Goal: Task Accomplishment & Management: Complete application form

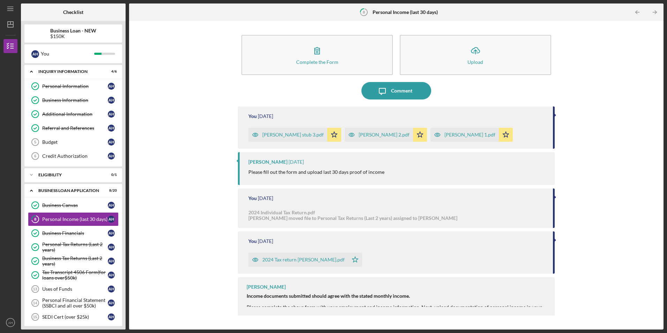
scroll to position [206, 0]
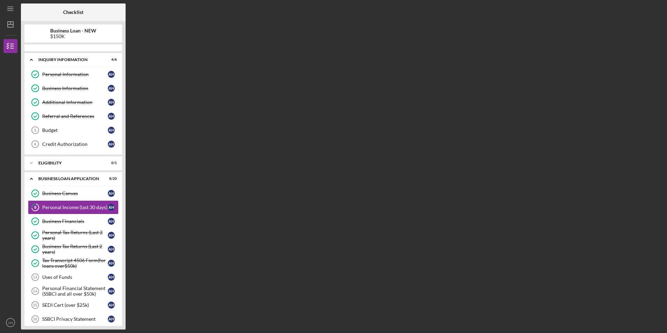
scroll to position [18, 0]
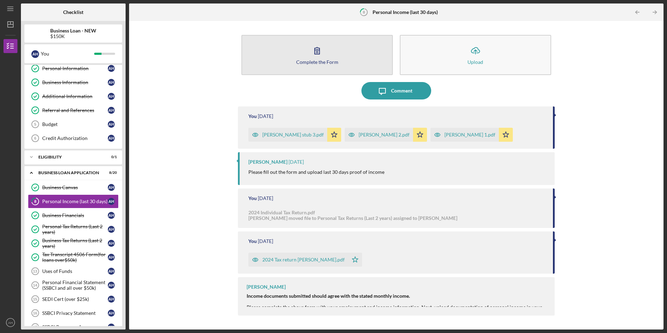
click at [317, 50] on icon "button" at bounding box center [317, 50] width 5 height 7
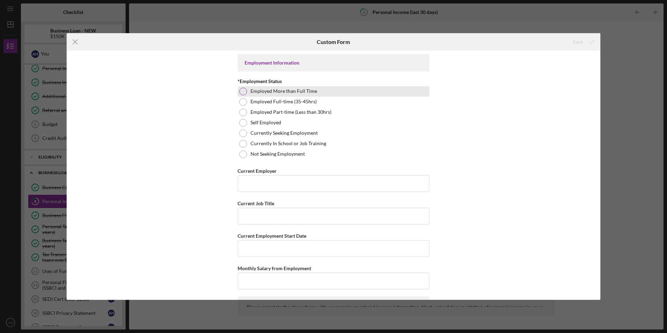
click at [242, 92] on div at bounding box center [243, 92] width 8 height 8
click at [251, 182] on input "Current Employer" at bounding box center [334, 183] width 192 height 17
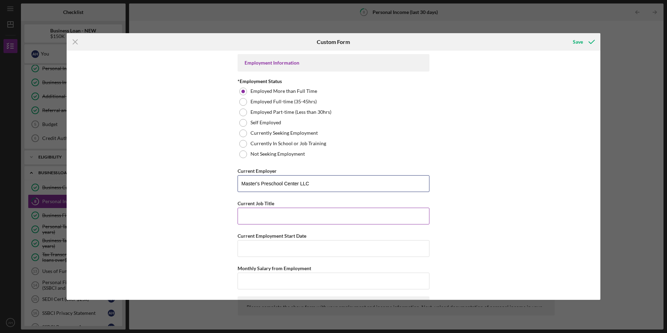
type input "Master's Preschool Center LLC"
click at [269, 217] on input "Current Job Title" at bounding box center [334, 216] width 192 height 17
type input "Owner/Director"
click at [246, 248] on input "Current Employment Start Date" at bounding box center [334, 248] width 192 height 17
type input "[DATE]"
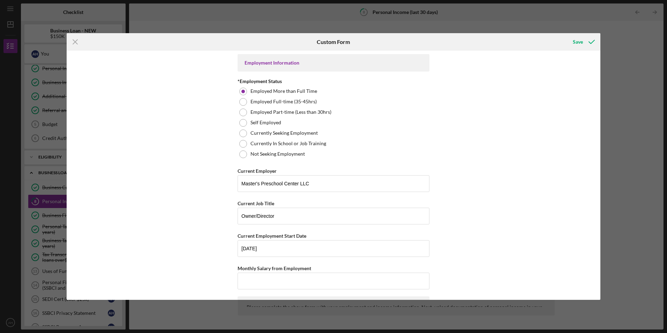
click at [207, 241] on div "Employment Information *Employment Status Employed More than Full Time Employed…" at bounding box center [334, 175] width 534 height 249
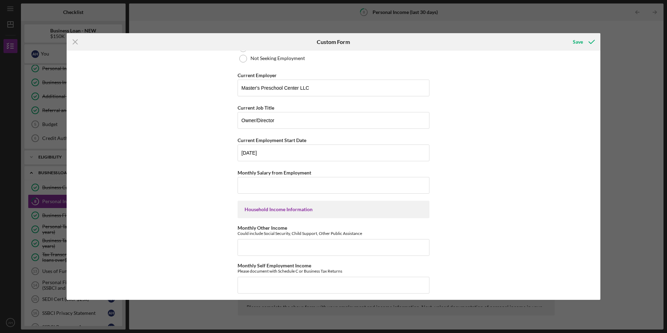
scroll to position [105, 0]
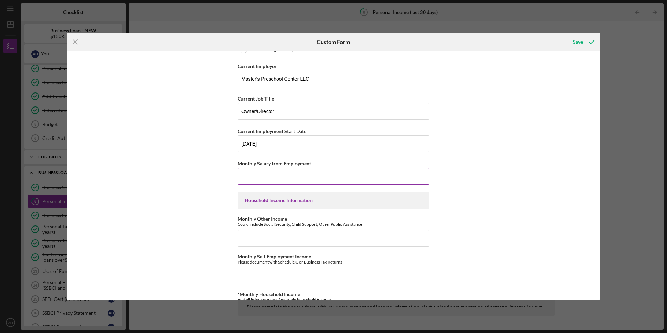
click at [244, 177] on input "Monthly Salary from Employment" at bounding box center [334, 176] width 192 height 17
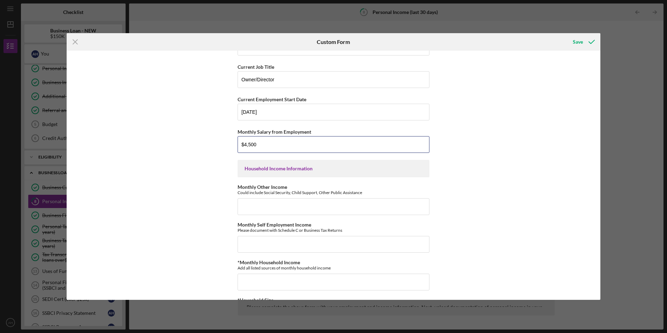
scroll to position [175, 0]
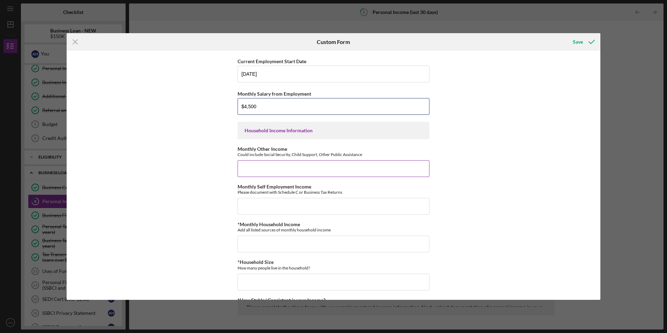
type input "$4,500"
click at [246, 168] on input "Monthly Other Income" at bounding box center [334, 168] width 192 height 17
type input "$0"
click at [246, 204] on input "Monthly Self Employment Income" at bounding box center [334, 206] width 192 height 17
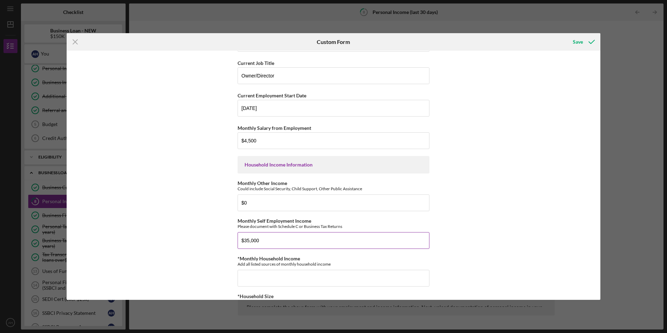
scroll to position [140, 0]
type input "$3"
type input "$4,500"
click at [203, 224] on div "Employment Information *Employment Status Employed More than Full Time Employed…" at bounding box center [334, 175] width 534 height 249
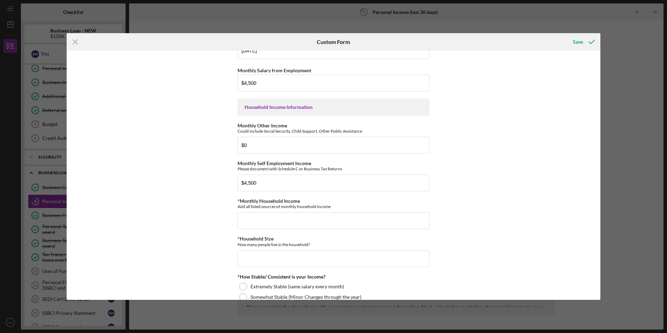
scroll to position [209, 0]
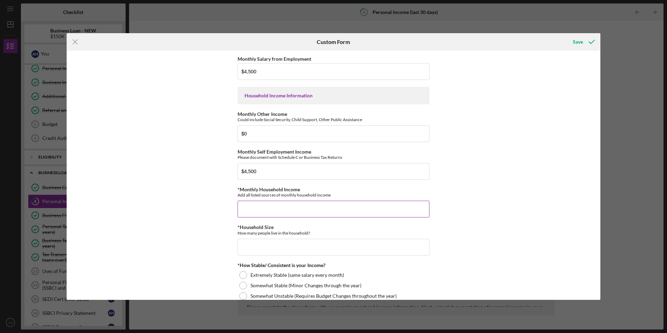
click at [240, 209] on input "*Monthly Household Income" at bounding box center [334, 209] width 192 height 17
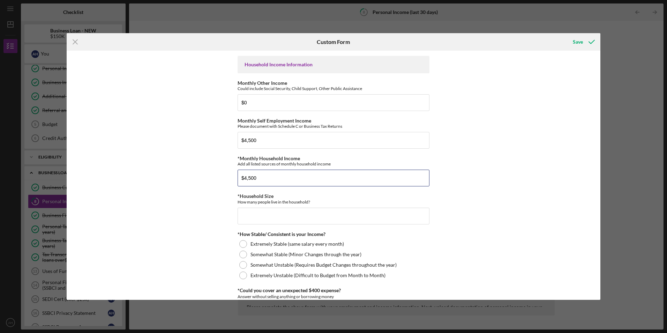
scroll to position [244, 0]
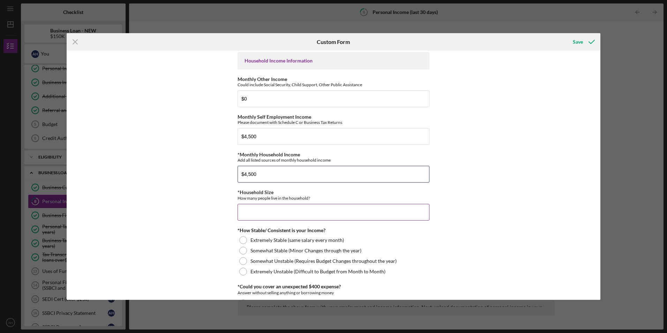
type input "$4,500"
click at [251, 211] on input "*Household Size" at bounding box center [334, 212] width 192 height 17
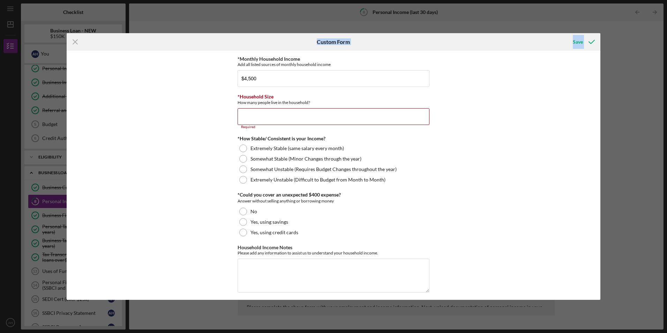
scroll to position [324, 0]
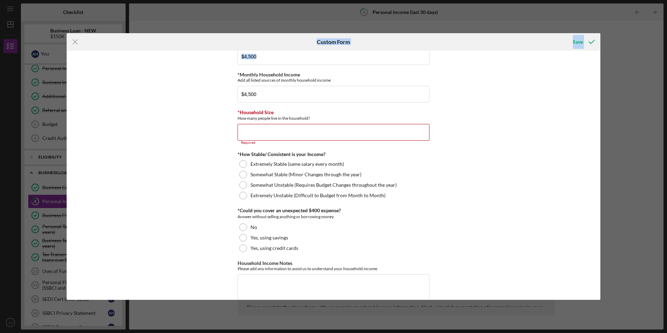
drag, startPoint x: 101, startPoint y: 39, endPoint x: 125, endPoint y: 88, distance: 54.2
click at [125, 88] on form "Icon/Menu Close Custom Form Save Employment Information *Employment Status Empl…" at bounding box center [334, 166] width 534 height 266
click at [208, 130] on div "Employment Information *Employment Status Employed More than Full Time Employed…" at bounding box center [334, 175] width 534 height 249
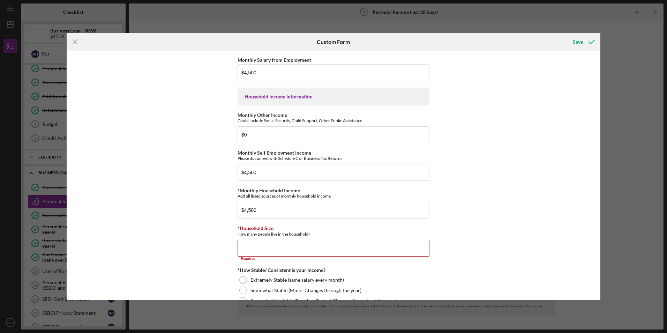
scroll to position [209, 0]
click at [75, 41] on line at bounding box center [75, 42] width 5 height 5
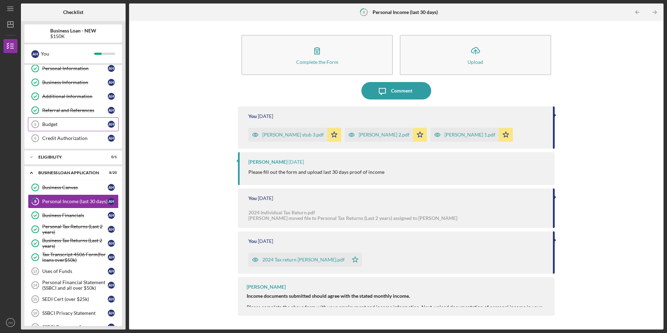
click at [58, 124] on div "Budget" at bounding box center [75, 124] width 66 height 6
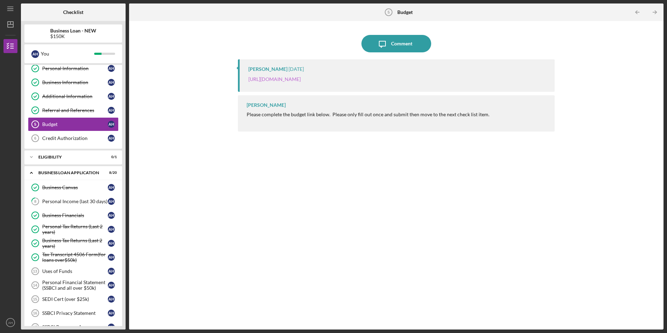
click at [267, 78] on link "[URL][DOMAIN_NAME]" at bounding box center [274, 79] width 52 height 6
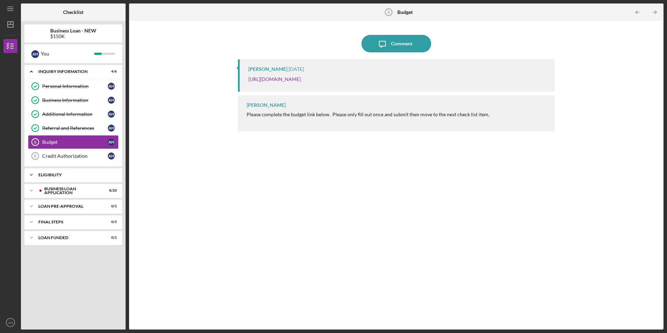
click at [31, 175] on icon "Icon/Expander" at bounding box center [31, 175] width 14 height 14
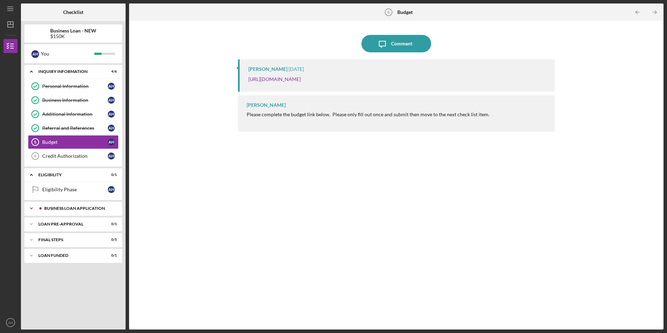
click at [30, 209] on icon "Icon/Expander" at bounding box center [31, 208] width 14 height 14
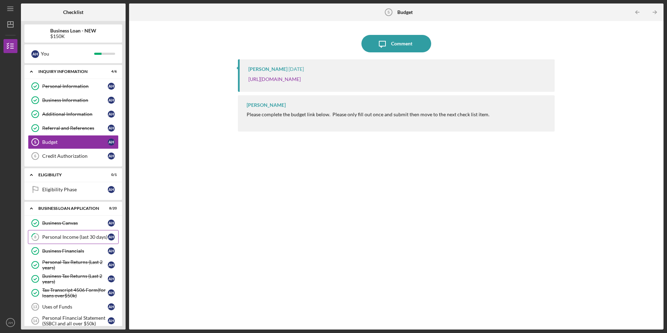
click at [57, 238] on div "Personal Income (last 30 days)" at bounding box center [75, 237] width 66 height 6
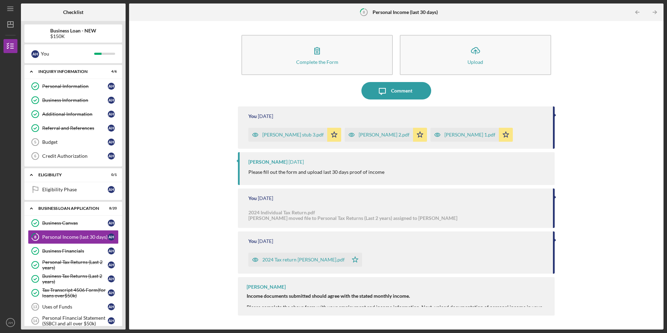
click at [556, 196] on div at bounding box center [556, 196] width 2 height 3
drag, startPoint x: 554, startPoint y: 197, endPoint x: 555, endPoint y: 214, distance: 17.5
click at [555, 214] on div "Complete the Form Form Icon/Upload Upload Icon/Message Comment You [DATE] [PERS…" at bounding box center [397, 175] width 528 height 302
drag, startPoint x: 555, startPoint y: 214, endPoint x: 552, endPoint y: 207, distance: 7.8
click at [552, 207] on div "You [DATE] 2024 Individual Tax Return.pdf [PERSON_NAME] moved file to Personal …" at bounding box center [396, 207] width 317 height 39
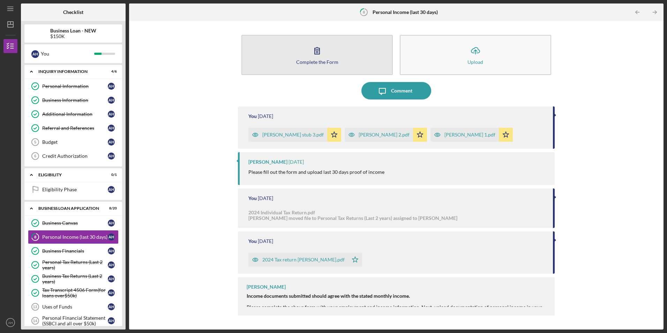
click at [316, 62] on div "Complete the Form" at bounding box center [317, 61] width 42 height 5
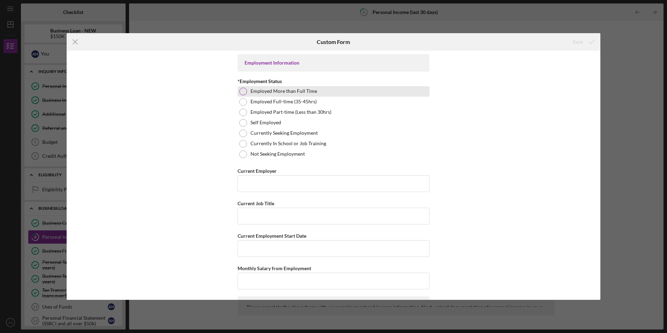
click at [243, 93] on div at bounding box center [243, 92] width 8 height 8
click at [256, 186] on input "Current Employer" at bounding box center [334, 183] width 192 height 17
type input "Master's Preschool Center LLC"
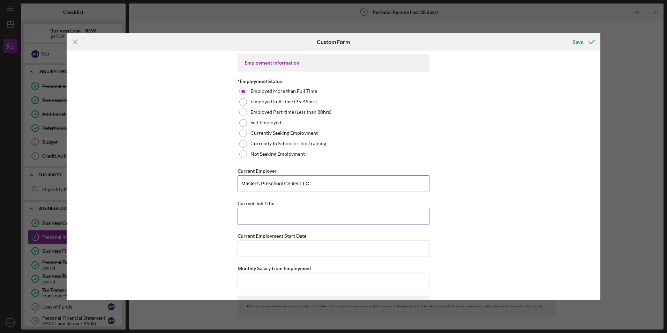
type input "Owner/Director"
type input "[DATE]"
type input "$4,500"
type input "$0"
type input "$4,500"
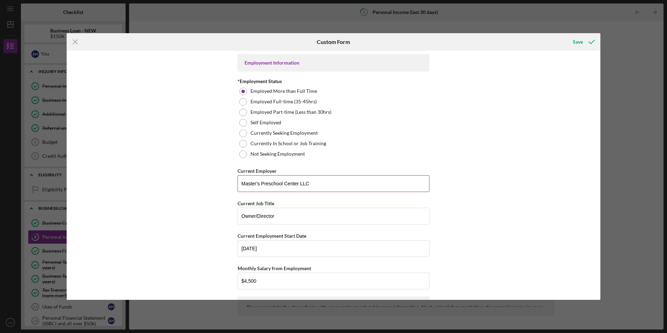
type input "$4,500"
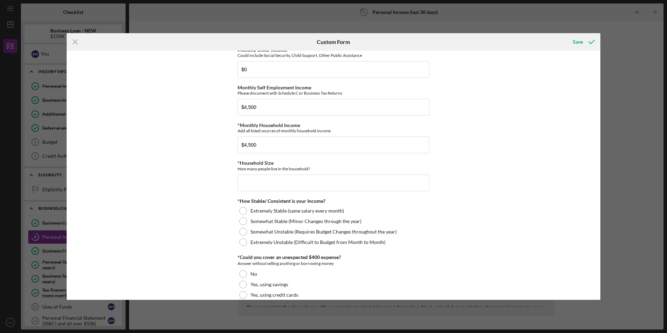
scroll to position [279, 0]
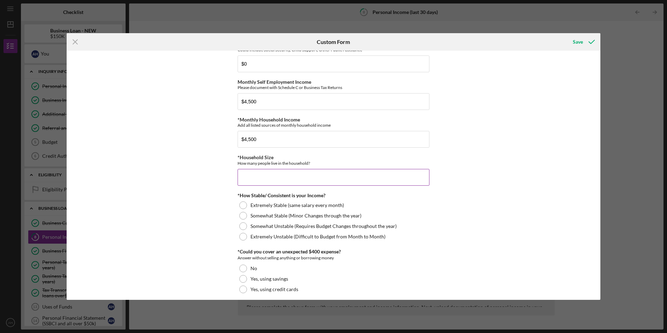
click at [242, 177] on input "*Household Size" at bounding box center [334, 177] width 192 height 17
click at [242, 207] on div at bounding box center [243, 205] width 8 height 8
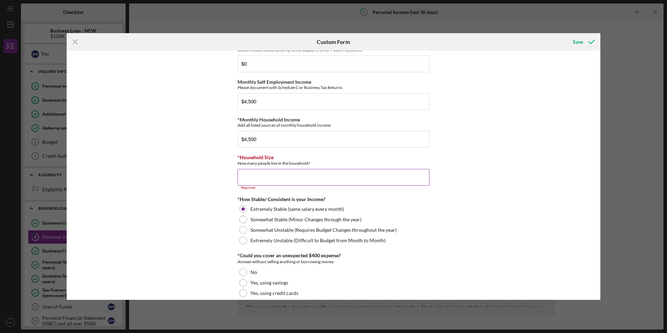
click at [246, 180] on input "*Household Size" at bounding box center [334, 177] width 192 height 17
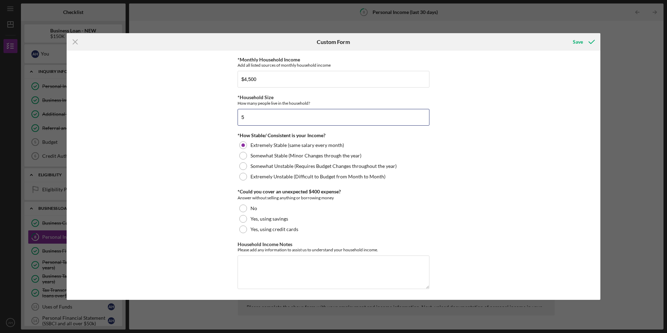
scroll to position [340, 0]
type input "5"
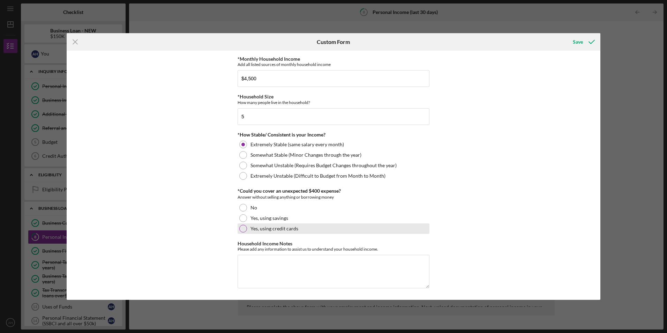
click at [241, 228] on div at bounding box center [243, 229] width 8 height 8
click at [580, 43] on div "Save" at bounding box center [578, 42] width 10 height 14
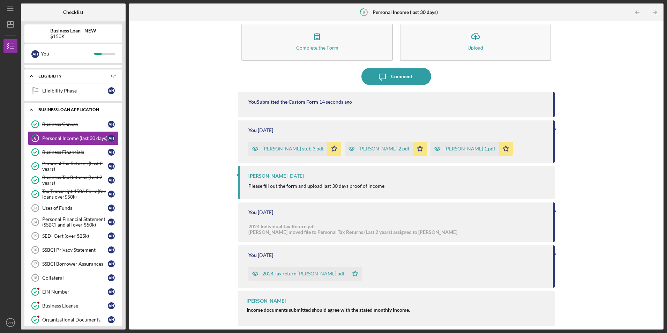
scroll to position [105, 0]
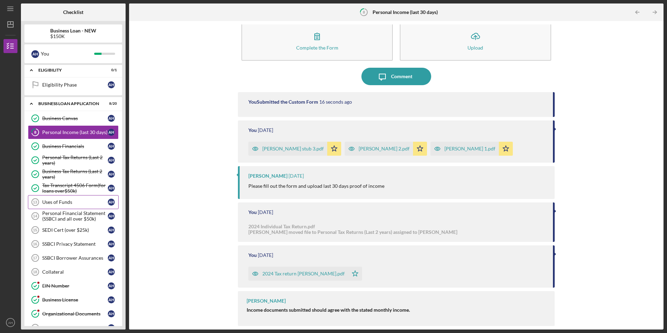
click at [62, 203] on div "Uses of Funds" at bounding box center [75, 202] width 66 height 6
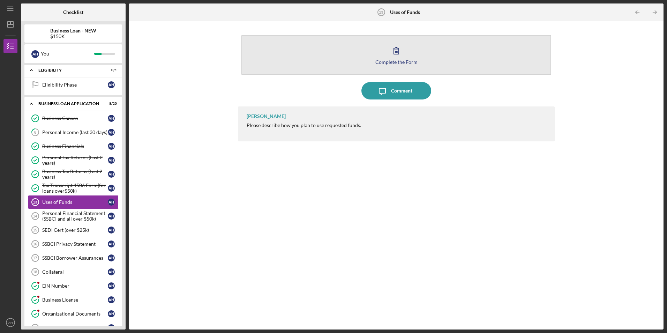
click at [396, 54] on icon "button" at bounding box center [396, 50] width 5 height 7
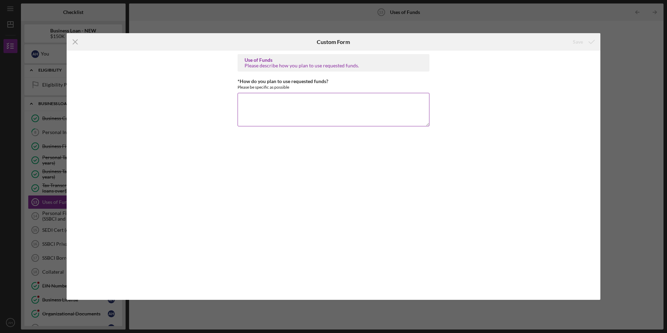
click at [245, 101] on textarea "*How do you plan to use requested funds?" at bounding box center [334, 110] width 192 height 34
type textarea "I plan to use the funds to for payroll when unexpected issues arise that preven…"
click at [584, 42] on icon "submit" at bounding box center [591, 41] width 17 height 17
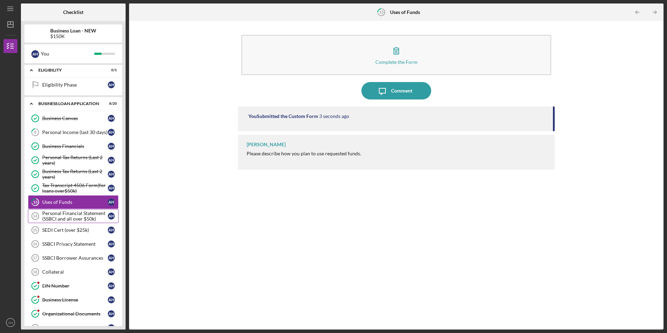
click at [72, 214] on div "Personal Financial Statement (SSBCI and all over $50k)" at bounding box center [75, 215] width 66 height 11
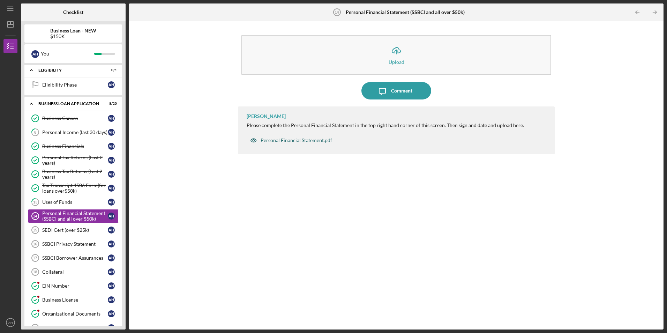
click at [287, 141] on div "Personal Financial Statement.pdf" at bounding box center [297, 141] width 72 height 6
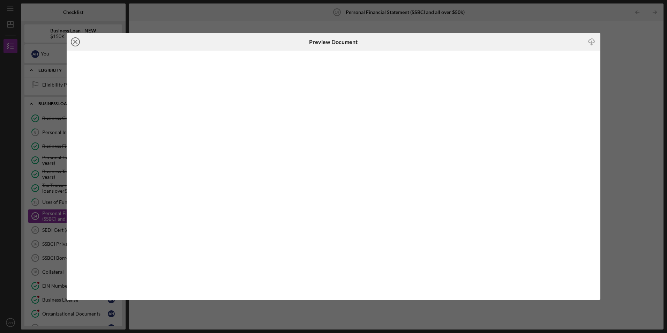
click at [74, 43] on line at bounding box center [75, 41] width 3 height 3
